Goal: Information Seeking & Learning: Learn about a topic

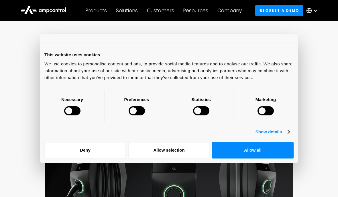
click at [242, 155] on button "Allow all" at bounding box center [253, 150] width 82 height 17
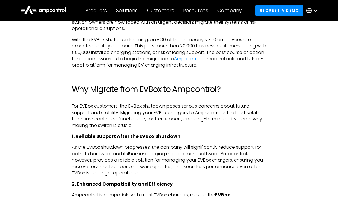
scroll to position [324, 0]
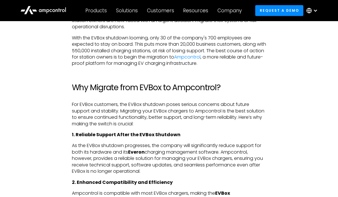
click at [314, 10] on div at bounding box center [315, 10] width 5 height 5
click at [304, 35] on link "German" at bounding box center [309, 37] width 18 height 7
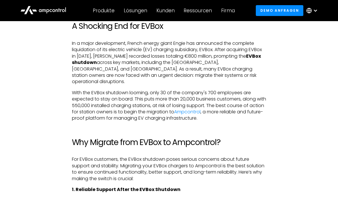
scroll to position [269, 0]
click at [315, 12] on div at bounding box center [315, 10] width 5 height 5
click at [313, 38] on link "German" at bounding box center [309, 37] width 18 height 7
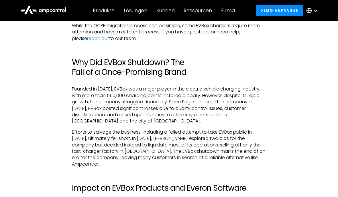
scroll to position [849, 0]
